Goal: Information Seeking & Learning: Find contact information

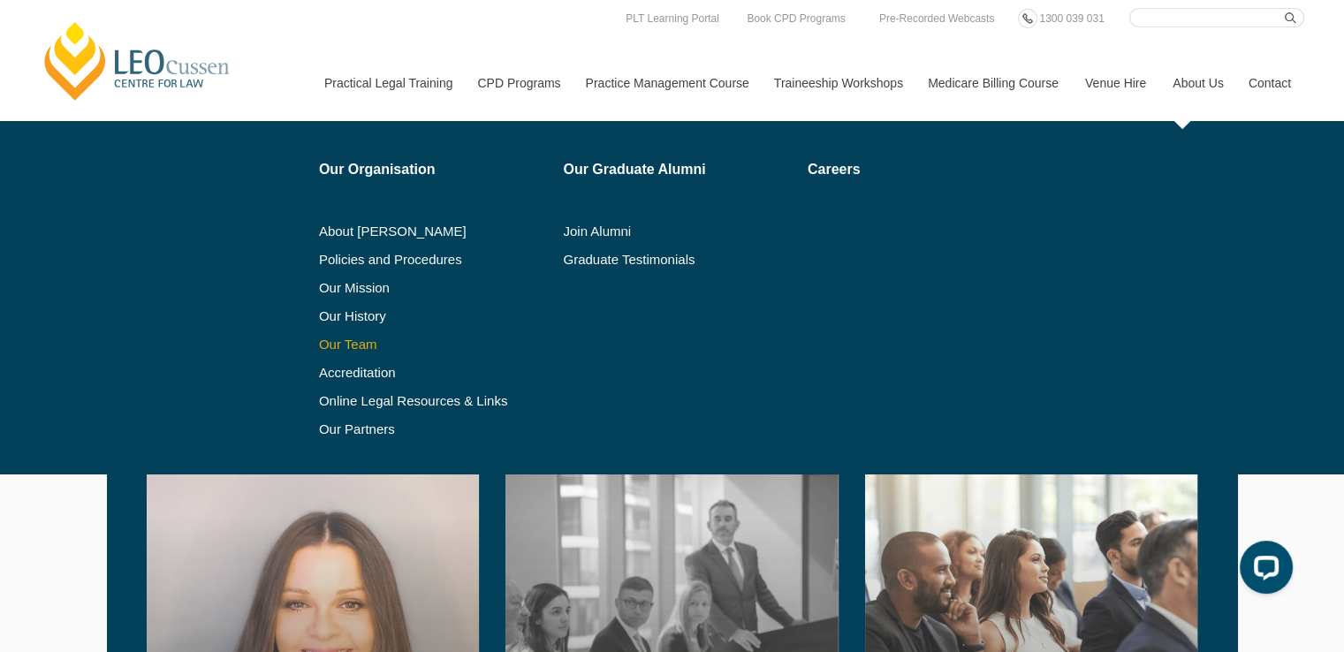
scroll to position [1761, 0]
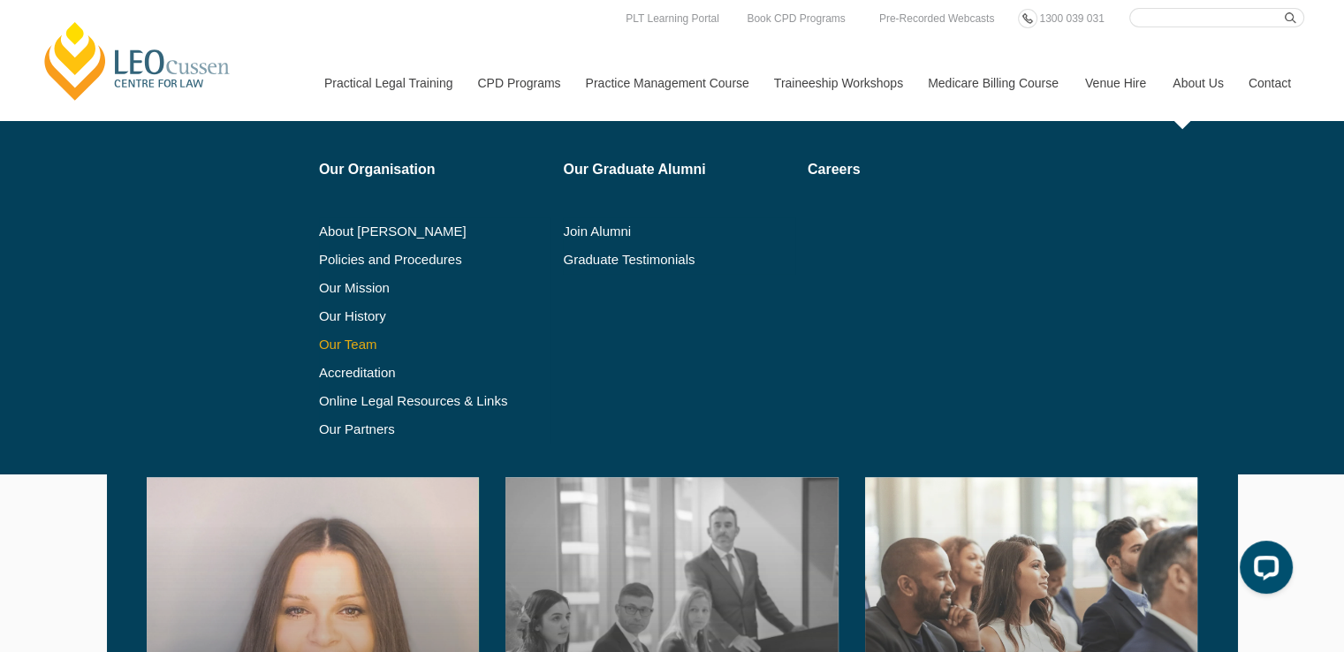
click at [331, 346] on link "Our Team" at bounding box center [435, 344] width 232 height 14
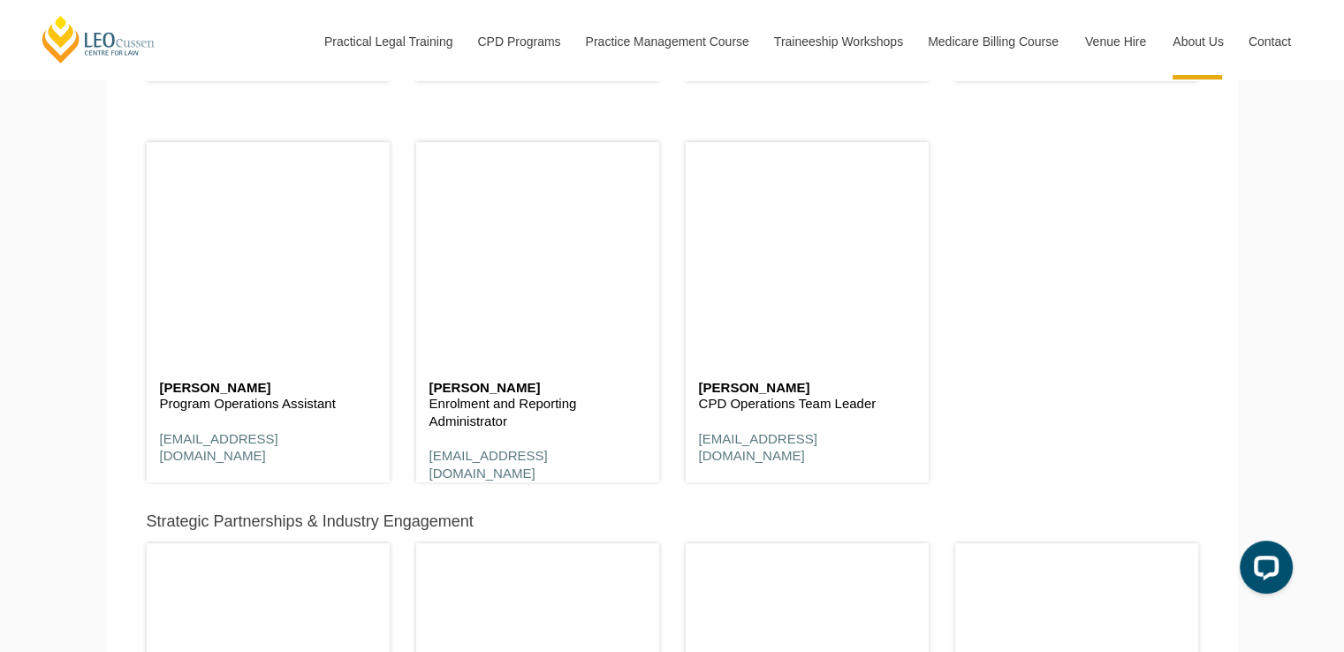
scroll to position [6803, 0]
